Goal: Task Accomplishment & Management: Manage account settings

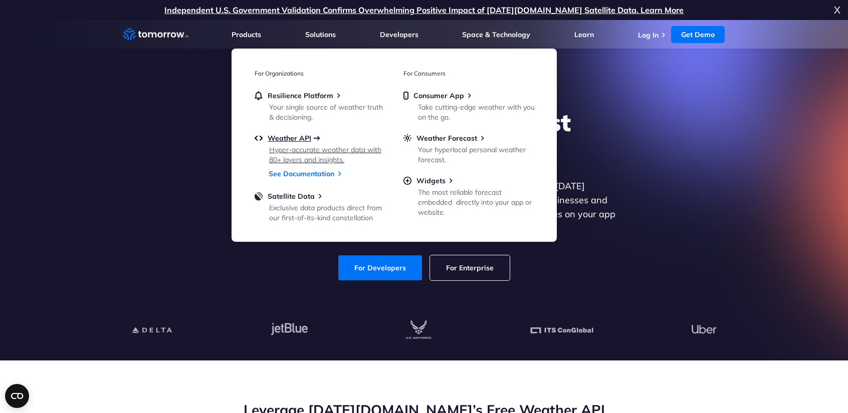
click at [290, 140] on span "Weather API" at bounding box center [290, 138] width 44 height 9
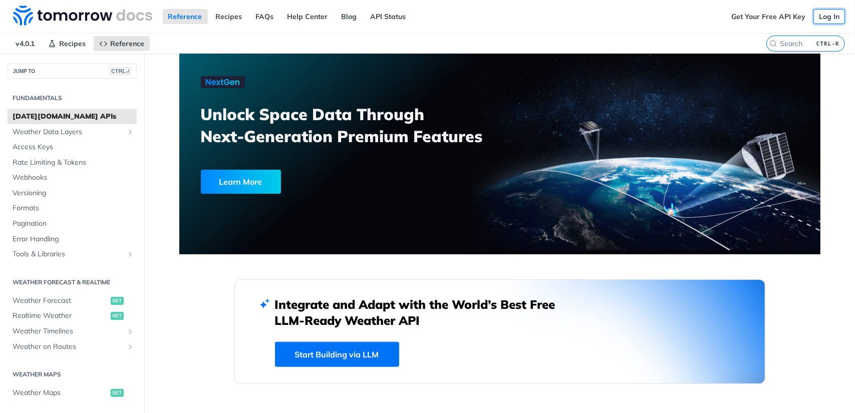
click at [817, 16] on link "Log In" at bounding box center [830, 16] width 32 height 15
